Goal: Navigation & Orientation: Find specific page/section

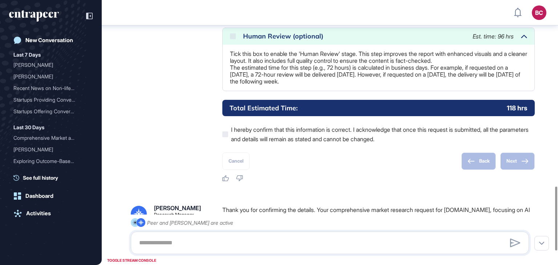
scroll to position [829, 0]
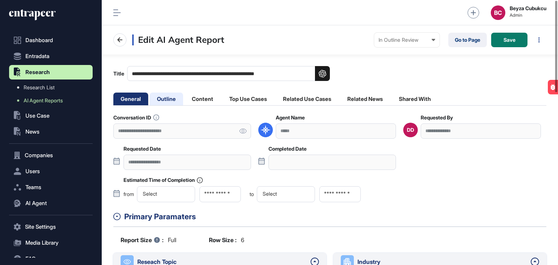
click at [184, 98] on li "Outline" at bounding box center [202, 99] width 36 height 13
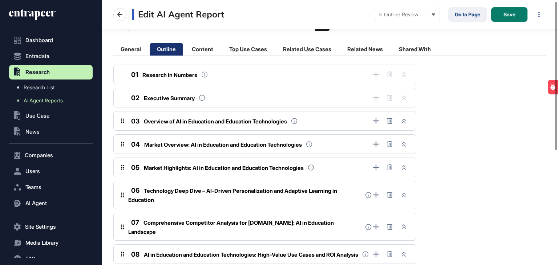
scroll to position [207, 0]
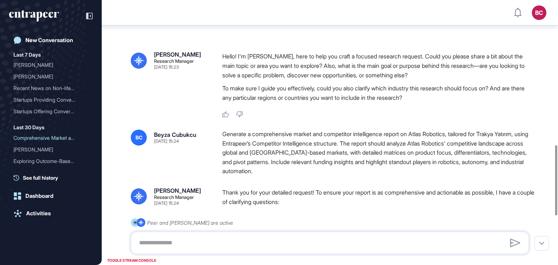
scroll to position [548, 0]
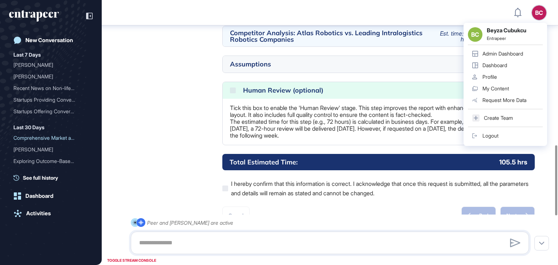
click at [540, 23] on div "BC Beyza Cubukcu Entrapeer Admin Dashboard Dashboard Profile My Content Request…" at bounding box center [505, 84] width 84 height 123
click at [505, 53] on div "Admin Dashboard" at bounding box center [502, 54] width 41 height 6
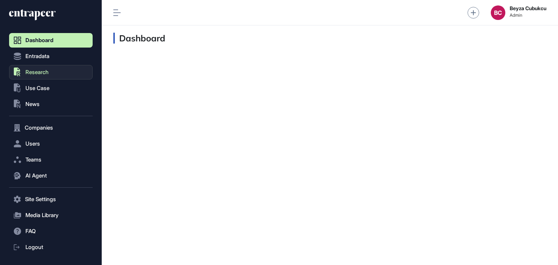
click at [40, 192] on button ".st0{fill:currentColor} Research" at bounding box center [51, 199] width 84 height 15
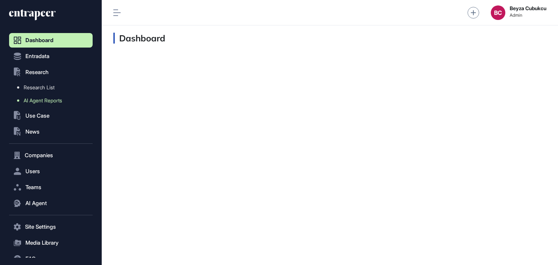
click at [38, 98] on span "AI Agent Reports" at bounding box center [43, 101] width 38 height 6
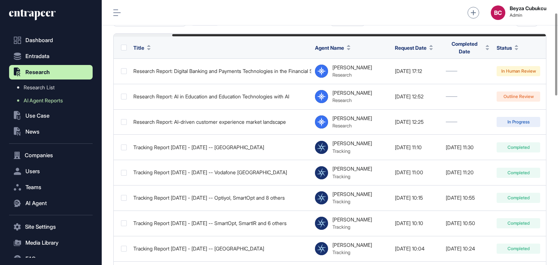
scroll to position [0, 67]
